Goal: Obtain resource: Obtain resource

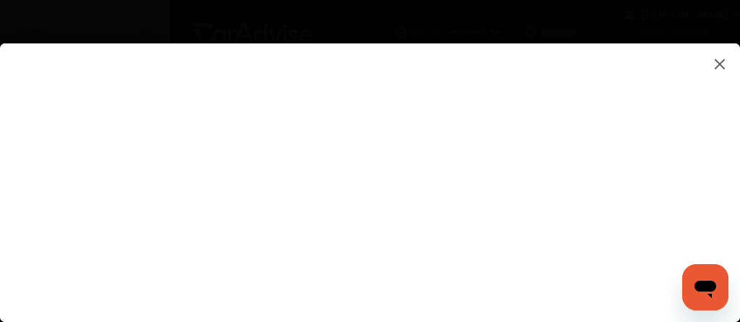
click at [87, 171] on flutter-view at bounding box center [370, 167] width 740 height 249
click at [720, 59] on img at bounding box center [719, 64] width 17 height 18
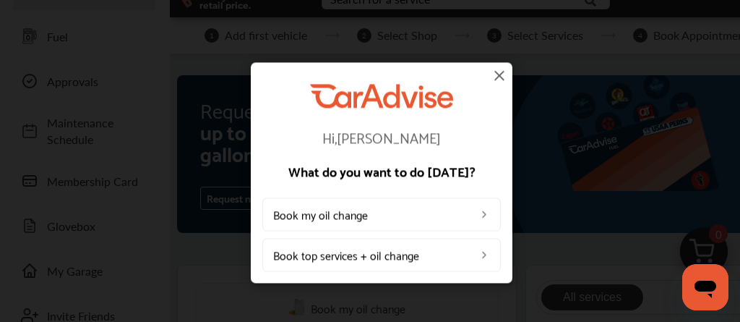
scroll to position [0, 0]
